Goal: Task Accomplishment & Management: Complete application form

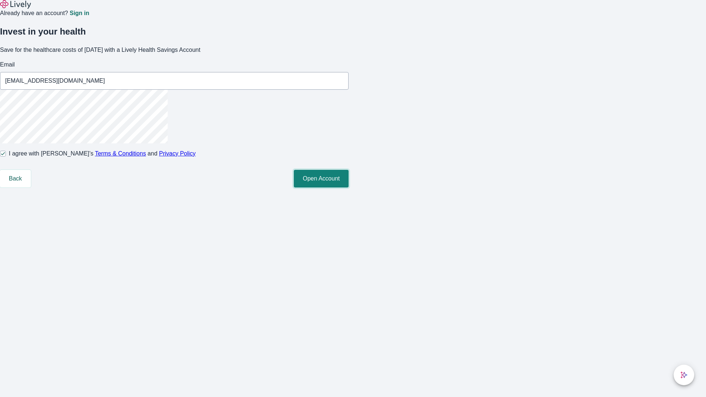
click at [348, 187] on button "Open Account" at bounding box center [321, 179] width 55 height 18
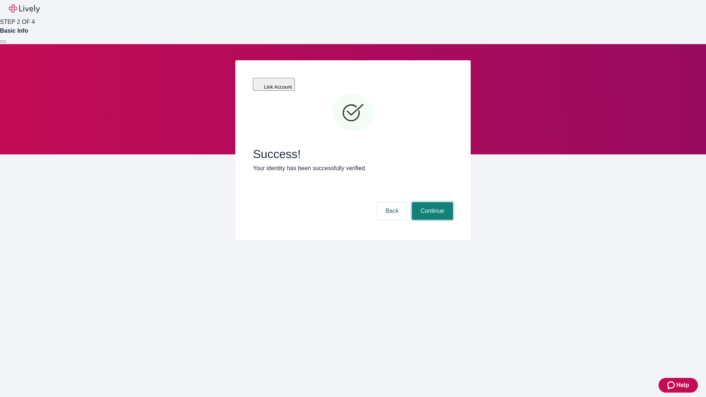
click at [431, 202] on button "Continue" at bounding box center [432, 211] width 41 height 18
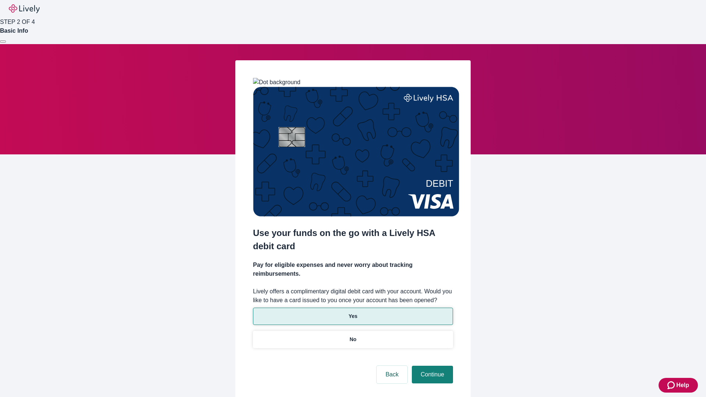
click at [352, 312] on p "Yes" at bounding box center [352, 316] width 9 height 8
click at [431, 366] on button "Continue" at bounding box center [432, 375] width 41 height 18
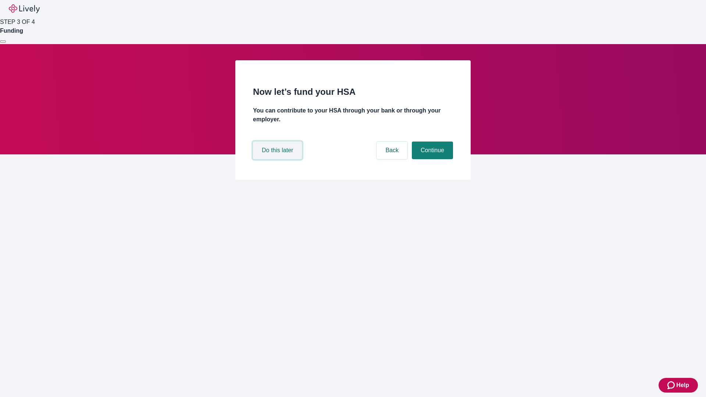
click at [278, 159] on button "Do this later" at bounding box center [277, 151] width 49 height 18
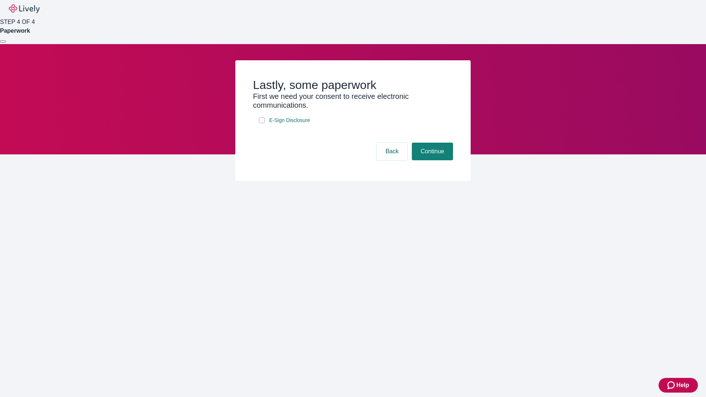
click at [262, 123] on input "E-Sign Disclosure" at bounding box center [262, 120] width 6 height 6
checkbox input "true"
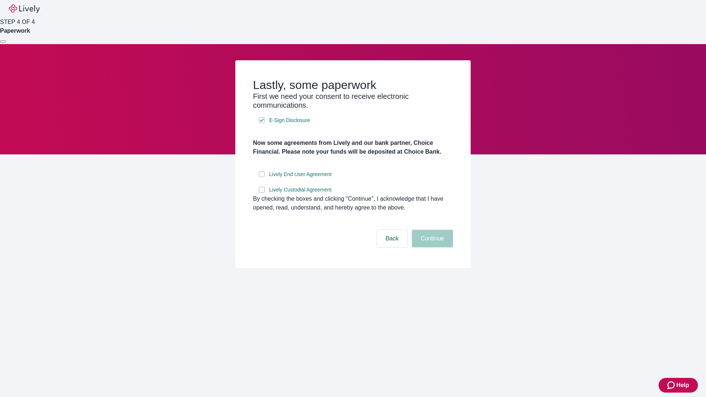
click at [262, 177] on input "Lively End User Agreement" at bounding box center [262, 174] width 6 height 6
checkbox input "true"
click at [262, 193] on input "Lively Custodial Agreement" at bounding box center [262, 190] width 6 height 6
checkbox input "true"
click at [431, 247] on button "Continue" at bounding box center [432, 239] width 41 height 18
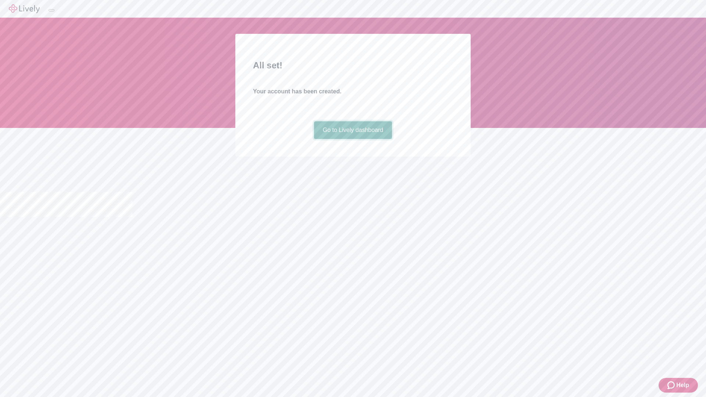
click at [352, 139] on link "Go to Lively dashboard" at bounding box center [353, 130] width 78 height 18
